Goal: Information Seeking & Learning: Check status

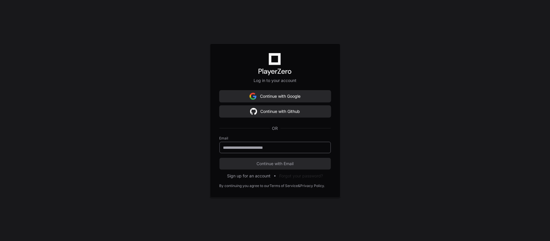
click at [265, 146] on input "email" at bounding box center [275, 147] width 104 height 6
type input "**********"
click at [269, 163] on span "Continue with Email" at bounding box center [274, 163] width 111 height 6
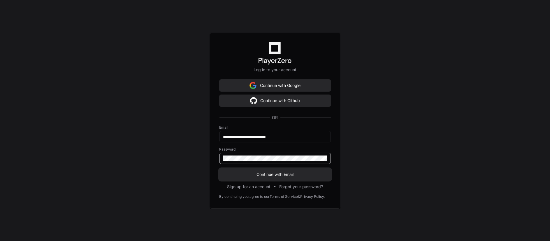
click at [269, 172] on span "Continue with Email" at bounding box center [274, 174] width 111 height 6
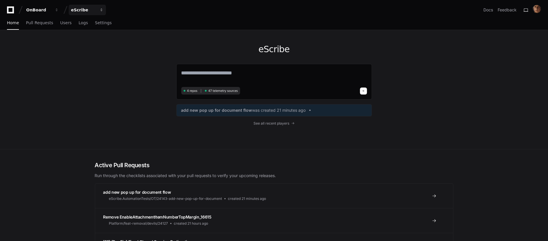
click at [93, 11] on div "eScribe" at bounding box center [83, 10] width 25 height 6
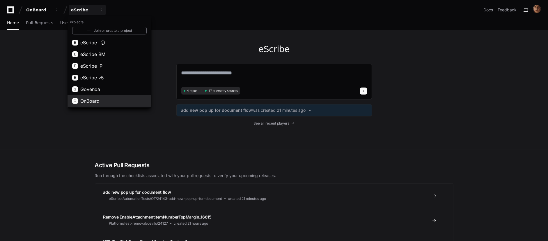
click at [91, 99] on span "OnBoard" at bounding box center [89, 100] width 19 height 7
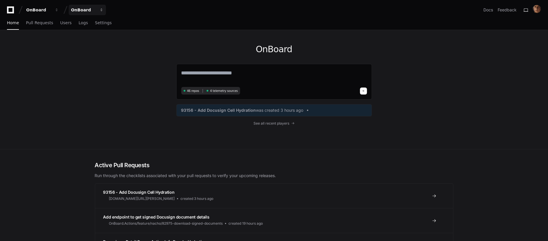
click at [89, 10] on div "OnBoard" at bounding box center [83, 10] width 25 height 6
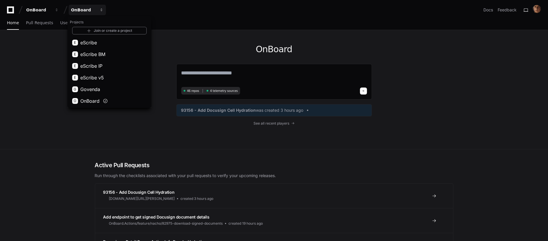
click at [94, 10] on div "OnBoard" at bounding box center [83, 10] width 25 height 6
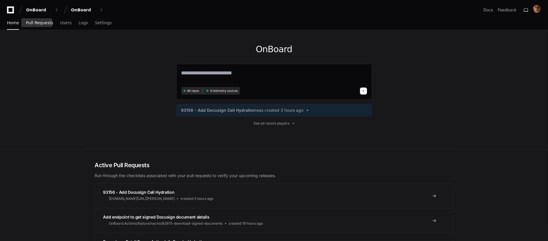
click at [38, 23] on span "Pull Requests" at bounding box center [39, 22] width 27 height 3
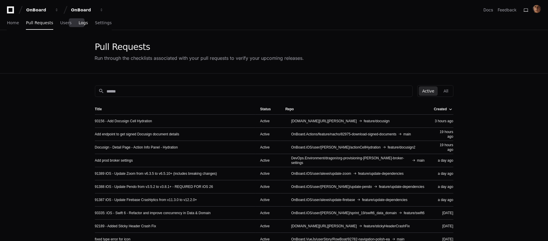
click at [79, 23] on span "Logs" at bounding box center [83, 22] width 9 height 3
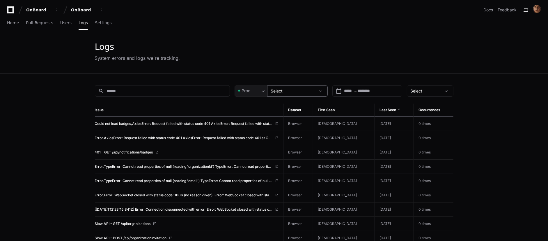
click at [310, 91] on div "Select" at bounding box center [293, 91] width 45 height 6
click at [254, 89] on div at bounding box center [274, 120] width 548 height 241
click at [257, 90] on div "Prod" at bounding box center [248, 91] width 23 height 6
drag, startPoint x: 259, startPoint y: 90, endPoint x: 266, endPoint y: 90, distance: 6.7
click at [260, 90] on div at bounding box center [274, 120] width 548 height 241
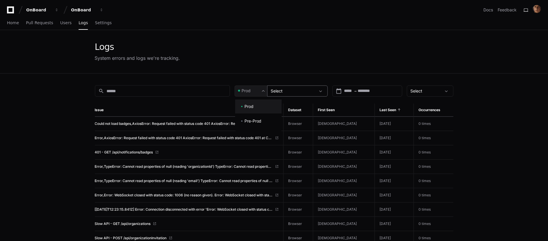
click at [295, 90] on div "Select" at bounding box center [293, 91] width 45 height 6
drag, startPoint x: 488, startPoint y: 104, endPoint x: 483, endPoint y: 104, distance: 4.7
click at [487, 104] on div at bounding box center [274, 120] width 548 height 241
click at [306, 93] on div "First started between" at bounding box center [311, 91] width 40 height 8
click at [285, 91] on div "Select" at bounding box center [293, 91] width 45 height 6
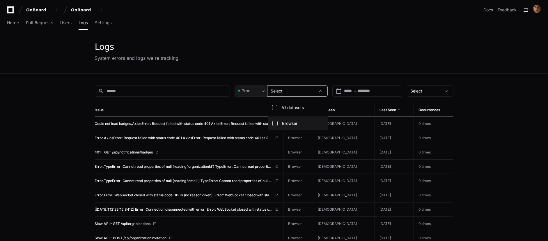
click at [254, 89] on div at bounding box center [274, 120] width 548 height 241
click at [253, 93] on div "Prod" at bounding box center [251, 90] width 33 height 11
click at [252, 119] on span "Pre-Prod" at bounding box center [253, 121] width 17 height 6
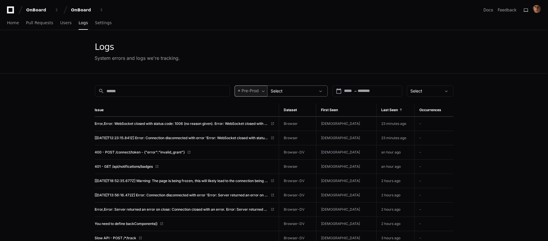
click at [299, 91] on div "Select" at bounding box center [293, 91] width 45 height 6
click at [80, 11] on div at bounding box center [274, 120] width 548 height 241
click at [81, 11] on div "OnBoard" at bounding box center [83, 10] width 25 height 6
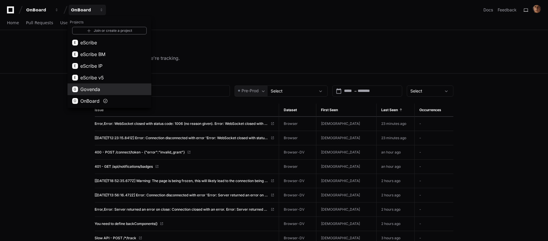
click at [91, 90] on span "Govenda" at bounding box center [90, 89] width 20 height 7
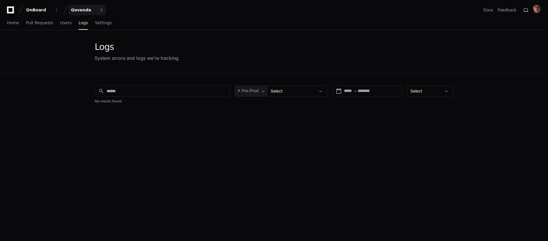
click at [95, 7] on button "Govenda" at bounding box center [87, 10] width 37 height 10
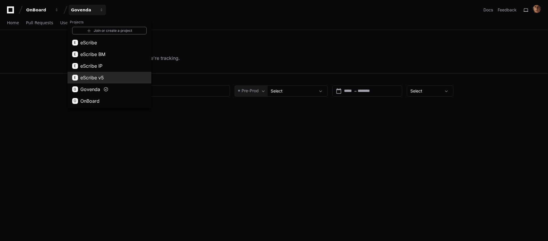
click at [95, 81] on button "E eScribe v5" at bounding box center [110, 78] width 84 height 12
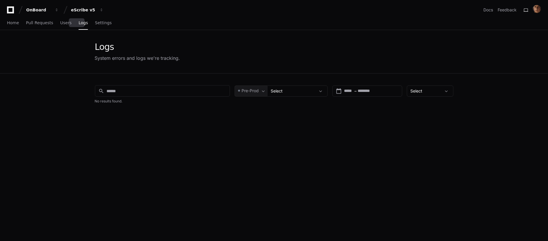
click at [79, 24] on span "Logs" at bounding box center [83, 22] width 9 height 3
click at [256, 86] on div "Pre-Prod" at bounding box center [251, 90] width 33 height 11
click at [303, 93] on div at bounding box center [274, 120] width 548 height 241
click at [308, 90] on div "Select" at bounding box center [293, 91] width 45 height 6
drag, startPoint x: 317, startPoint y: 90, endPoint x: 224, endPoint y: 79, distance: 93.5
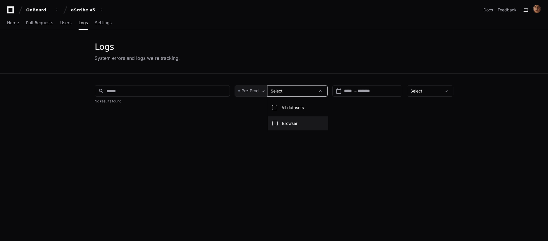
click at [315, 90] on div at bounding box center [274, 120] width 548 height 241
click at [86, 12] on div "eScribe v5" at bounding box center [83, 10] width 25 height 6
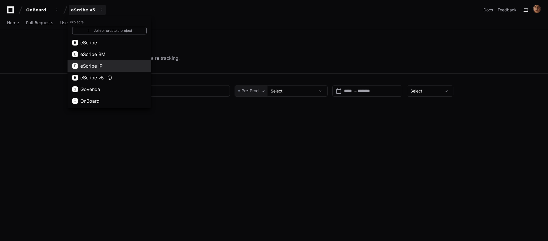
click at [110, 67] on button "E eScribe IP" at bounding box center [110, 66] width 84 height 12
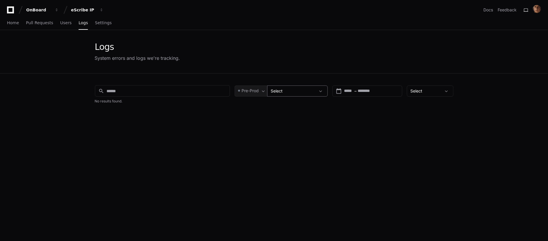
click at [285, 87] on div "Select" at bounding box center [297, 90] width 61 height 11
click at [290, 87] on div at bounding box center [274, 120] width 548 height 241
click at [286, 91] on div "Select" at bounding box center [293, 91] width 45 height 6
click at [257, 89] on div at bounding box center [274, 120] width 548 height 241
click at [255, 91] on span "Pre-Prod" at bounding box center [250, 91] width 17 height 6
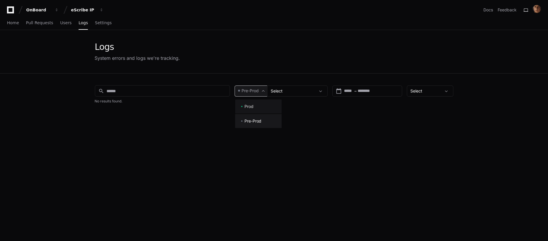
click at [251, 103] on mat-option "Prod" at bounding box center [258, 106] width 47 height 14
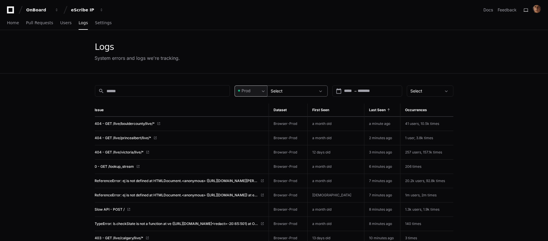
click at [288, 89] on div "Select" at bounding box center [293, 91] width 45 height 6
click at [80, 10] on div at bounding box center [274, 120] width 548 height 241
click at [84, 9] on div "eScribe IP" at bounding box center [83, 10] width 25 height 6
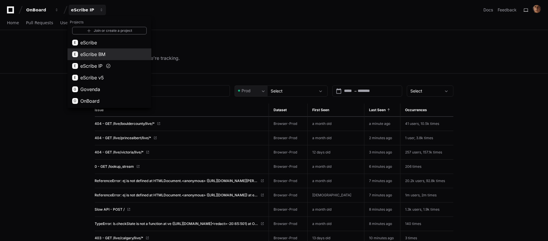
click at [94, 54] on span "eScribe BM" at bounding box center [92, 54] width 25 height 7
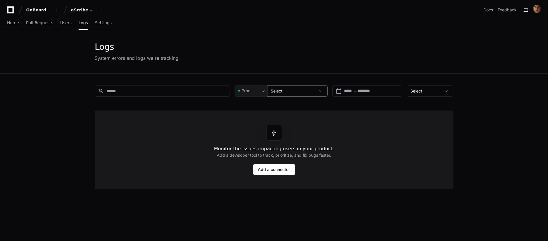
click at [285, 89] on div "Select" at bounding box center [293, 91] width 45 height 6
click at [254, 89] on div "Prod" at bounding box center [248, 91] width 23 height 6
click at [292, 92] on div at bounding box center [274, 120] width 548 height 241
click at [291, 92] on div "Select" at bounding box center [293, 91] width 45 height 6
click at [88, 11] on div "eScribe BM" at bounding box center [83, 10] width 25 height 6
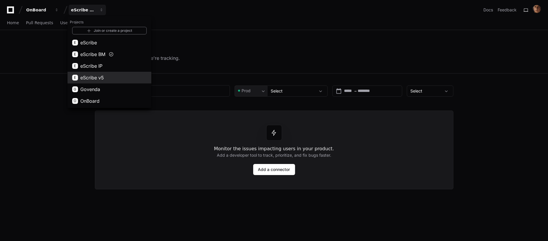
click at [91, 74] on span "eScribe v5" at bounding box center [92, 77] width 24 height 7
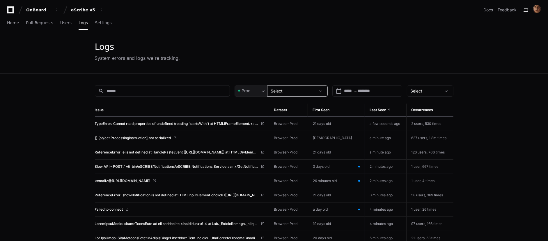
click at [301, 91] on div "Select" at bounding box center [293, 91] width 45 height 6
click at [274, 138] on mat-pseudo-checkbox at bounding box center [275, 137] width 5 height 5
click at [493, 107] on div at bounding box center [274, 120] width 548 height 241
click at [92, 7] on div "eScribe v5" at bounding box center [83, 10] width 25 height 6
